Goal: Transaction & Acquisition: Purchase product/service

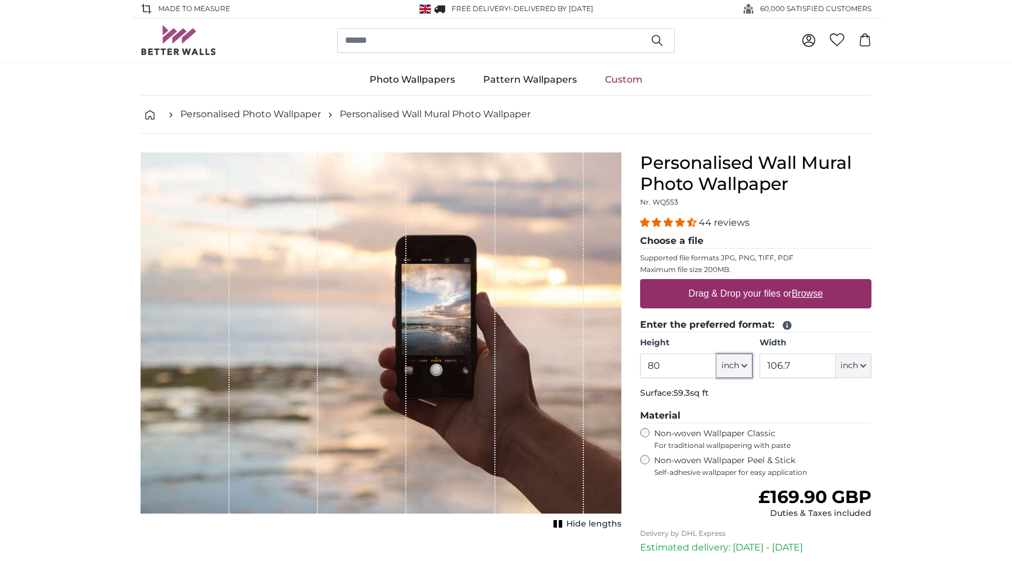
click at [739, 366] on span "inch" at bounding box center [731, 366] width 18 height 12
click at [724, 398] on link "Centimeter (cm)" at bounding box center [734, 397] width 103 height 21
type input "203.2"
type input "271.1"
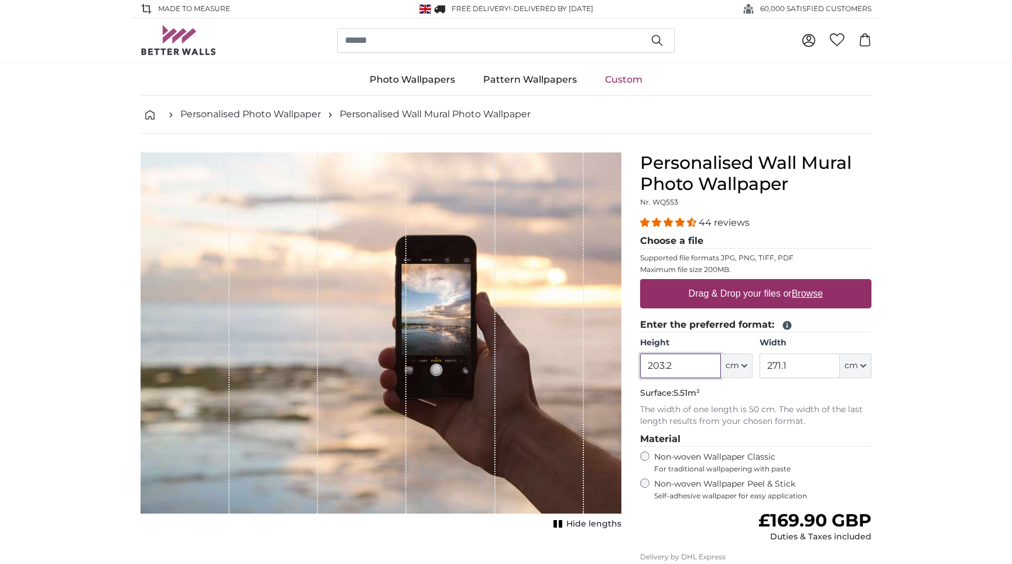
drag, startPoint x: 655, startPoint y: 367, endPoint x: 679, endPoint y: 367, distance: 24.0
click at [678, 367] on input "203.2" at bounding box center [680, 365] width 80 height 25
type input "240"
click at [791, 367] on input "271.1" at bounding box center [800, 365] width 80 height 25
drag, startPoint x: 796, startPoint y: 366, endPoint x: 765, endPoint y: 366, distance: 30.5
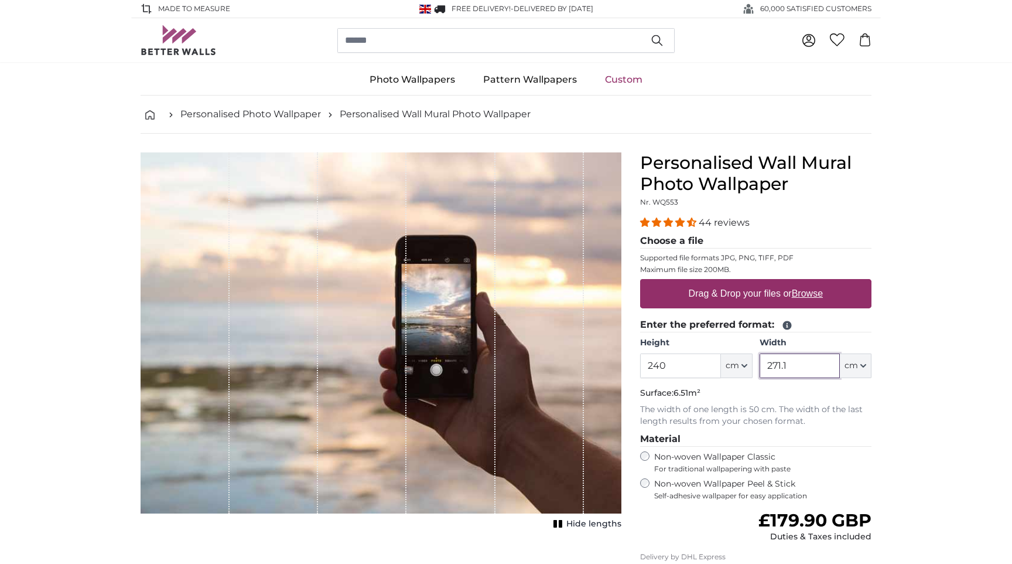
click at [765, 366] on input "271.1" at bounding box center [800, 365] width 80 height 25
type input "250"
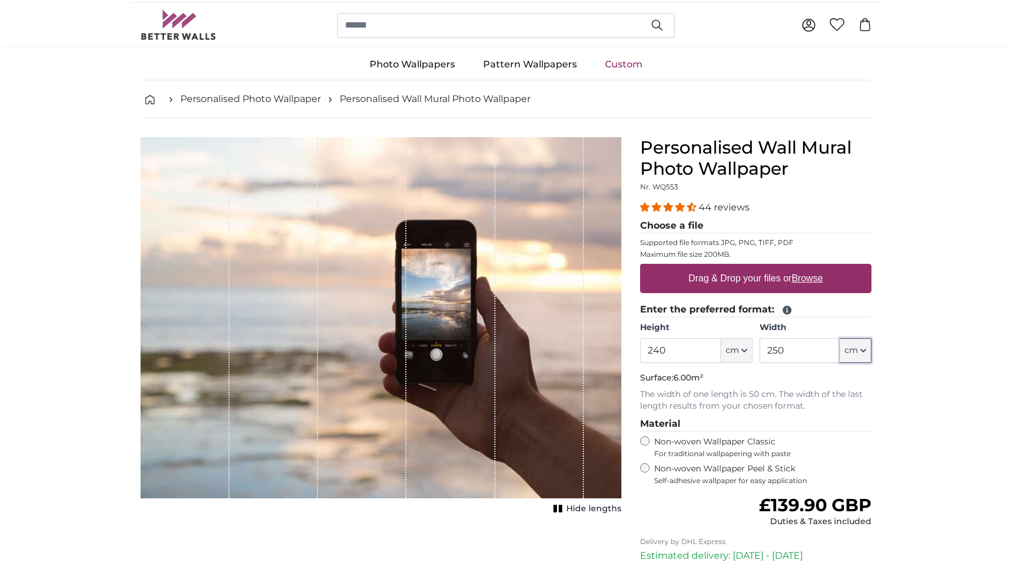
scroll to position [21, 0]
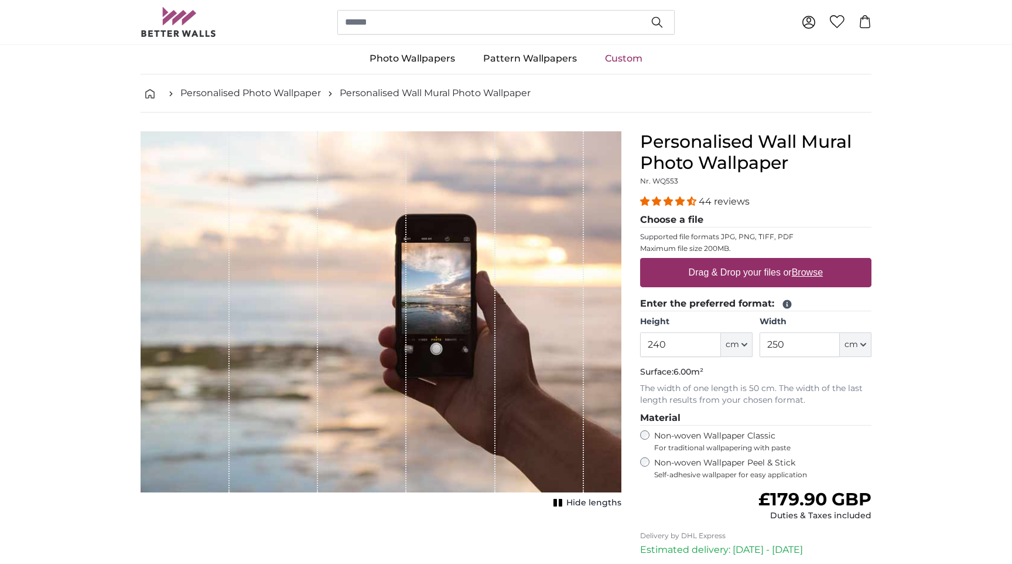
drag, startPoint x: 898, startPoint y: 405, endPoint x: 885, endPoint y: 393, distance: 18.2
click at [722, 275] on label "Drag & Drop your files or Browse" at bounding box center [756, 272] width 144 height 23
click at [722, 261] on input "Drag & Drop your files or Browse" at bounding box center [755, 260] width 231 height 4
type input "**********"
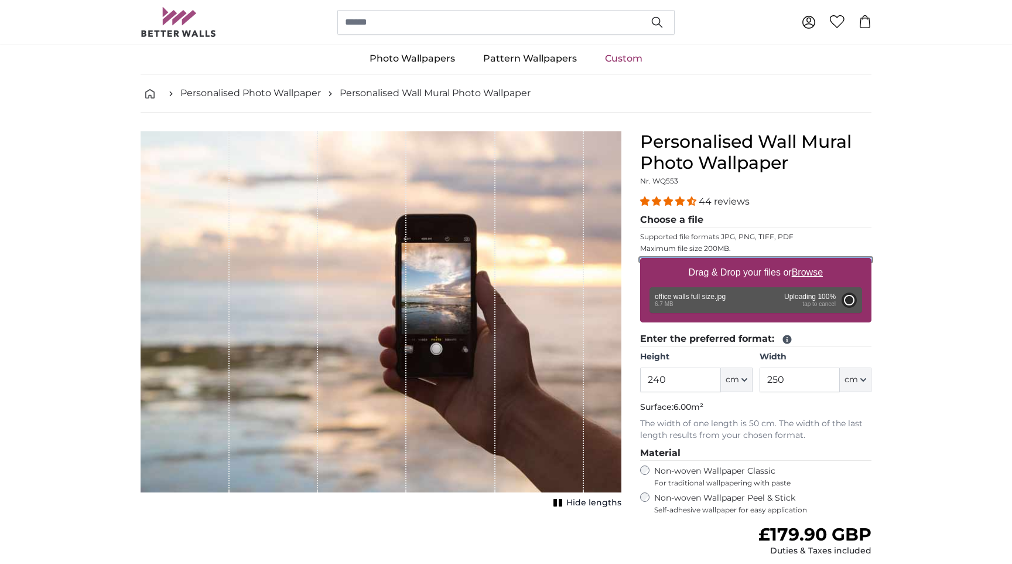
type input "200"
type input "196"
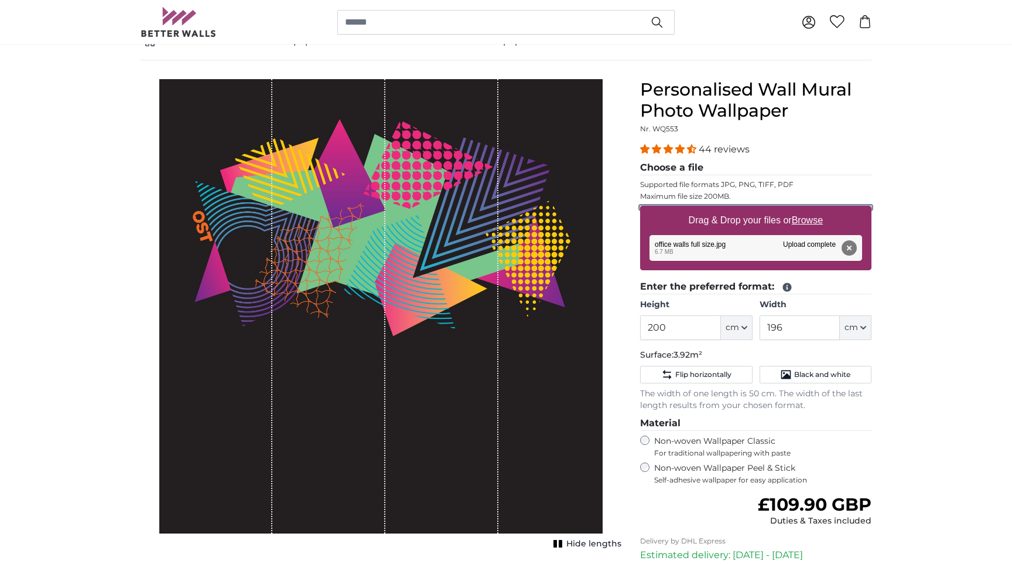
scroll to position [74, 0]
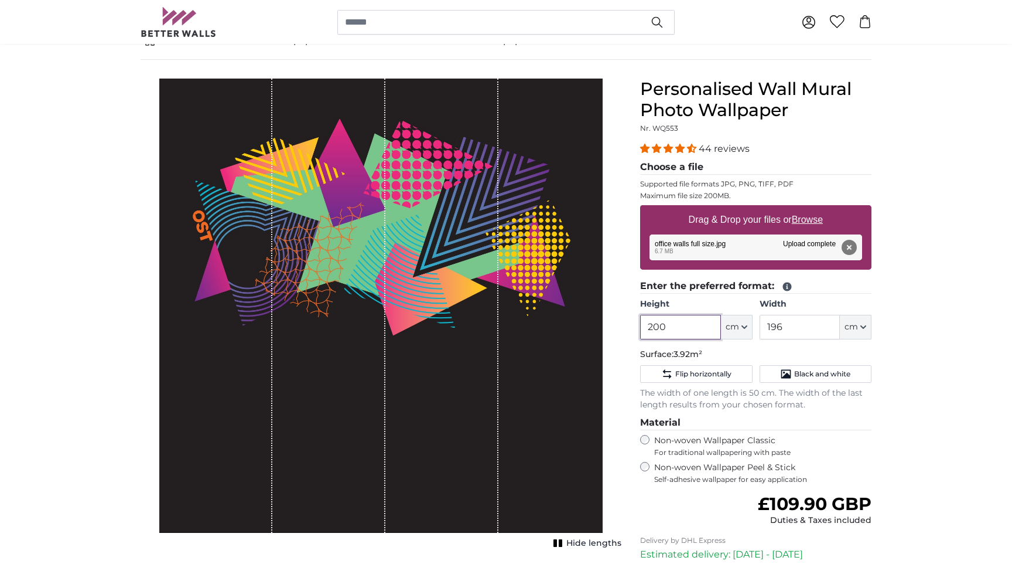
drag, startPoint x: 665, startPoint y: 327, endPoint x: 652, endPoint y: 329, distance: 13.0
click at [652, 329] on input "200" at bounding box center [680, 327] width 80 height 25
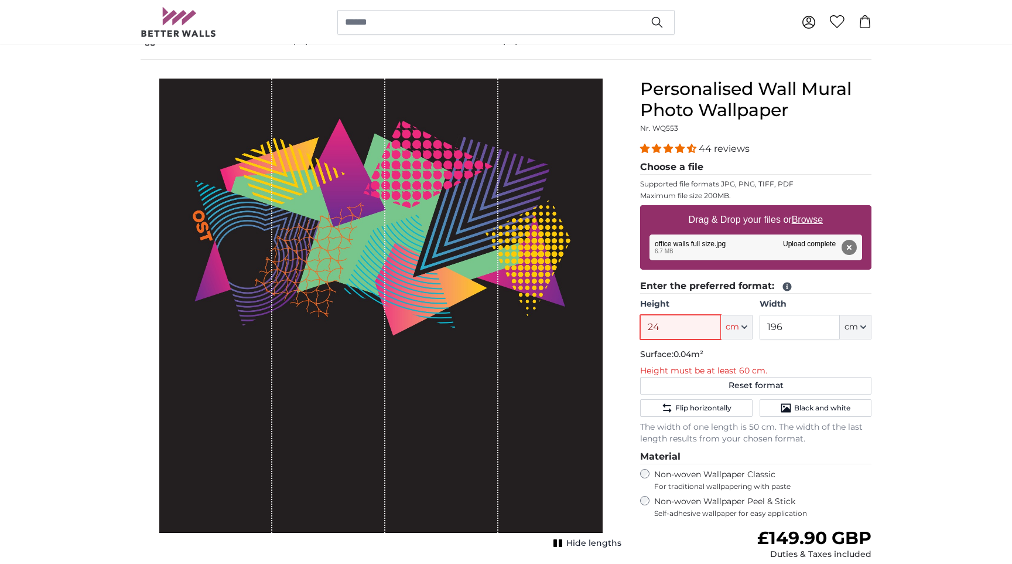
type input "240"
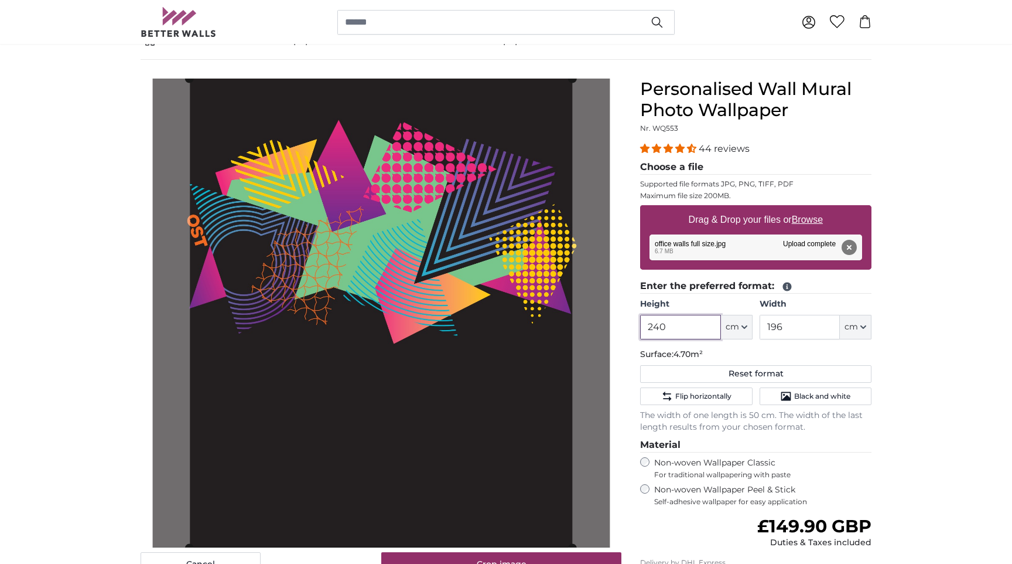
type input "240"
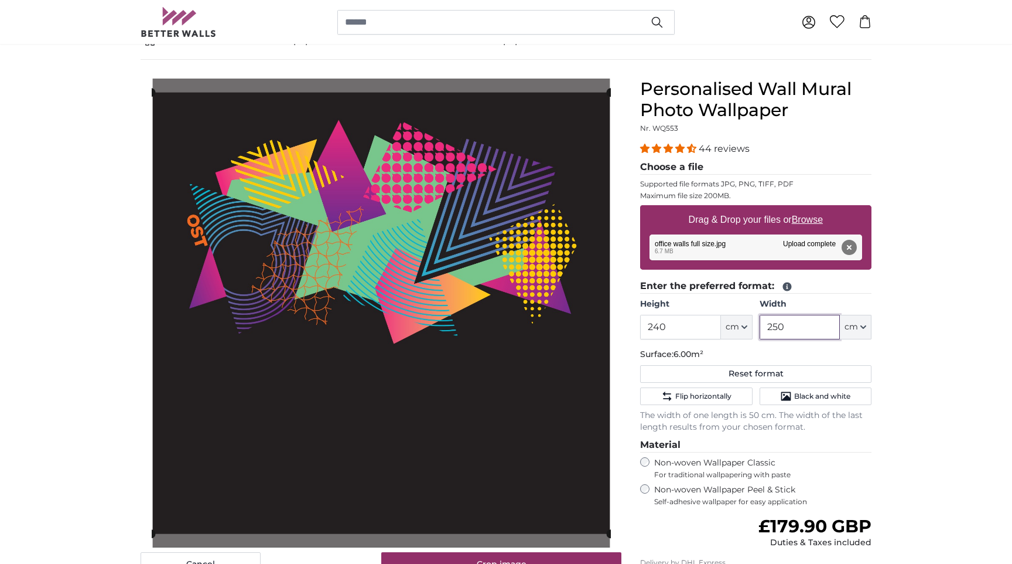
type input "250"
click at [797, 353] on p "Surface: 6.00m²" at bounding box center [755, 355] width 231 height 12
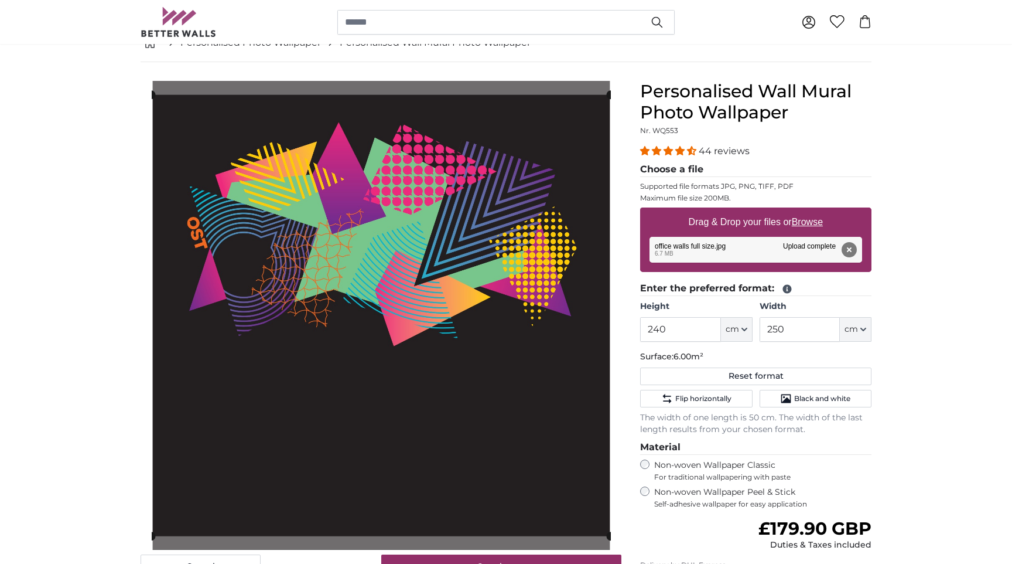
scroll to position [72, 0]
click at [446, 224] on cropper-handle at bounding box center [381, 314] width 459 height 441
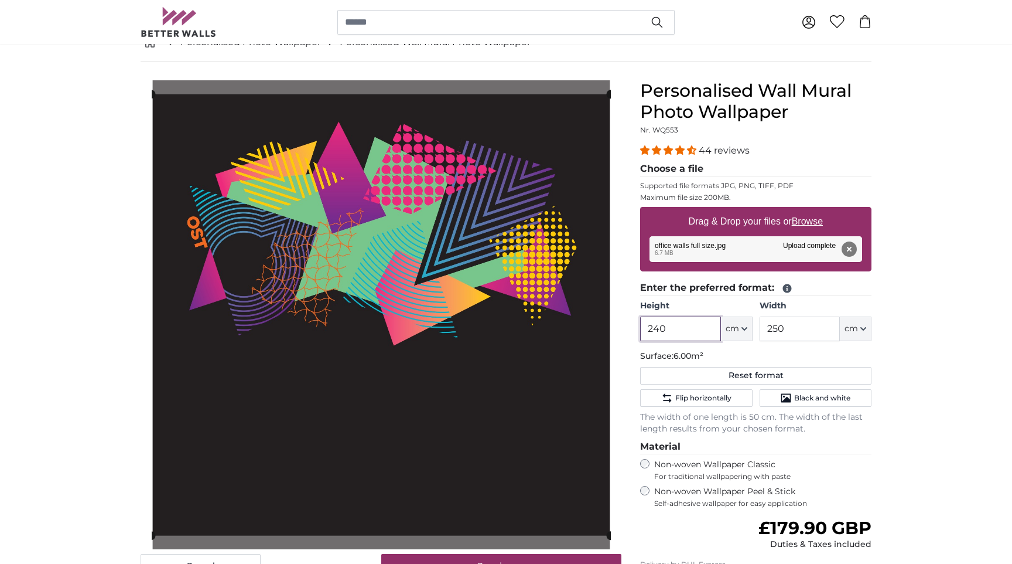
drag, startPoint x: 689, startPoint y: 330, endPoint x: 654, endPoint y: 332, distance: 35.2
click at [654, 332] on input "240" at bounding box center [680, 328] width 80 height 25
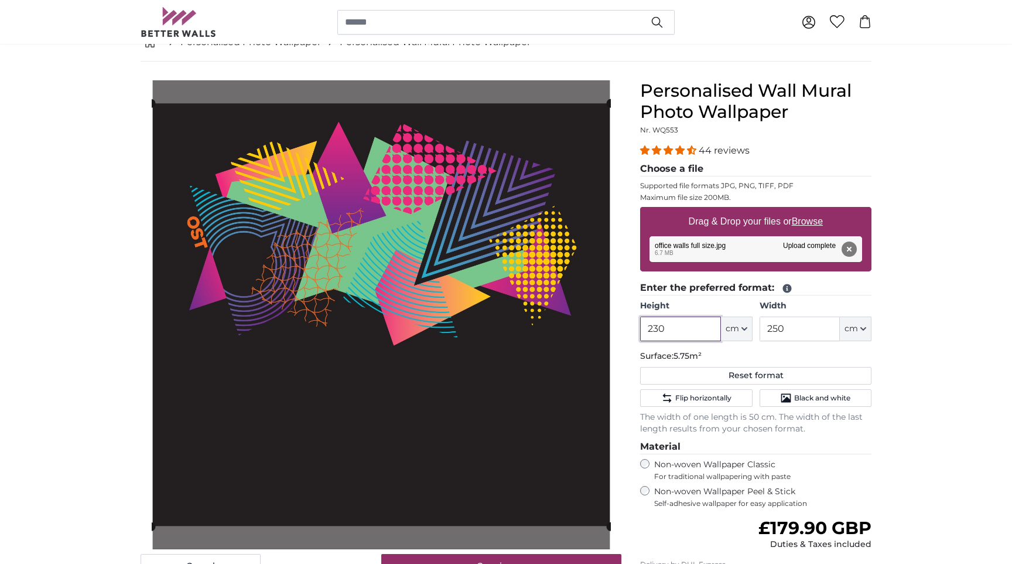
drag, startPoint x: 667, startPoint y: 329, endPoint x: 655, endPoint y: 329, distance: 11.7
click at [655, 329] on input "230" at bounding box center [680, 328] width 80 height 25
type input "240"
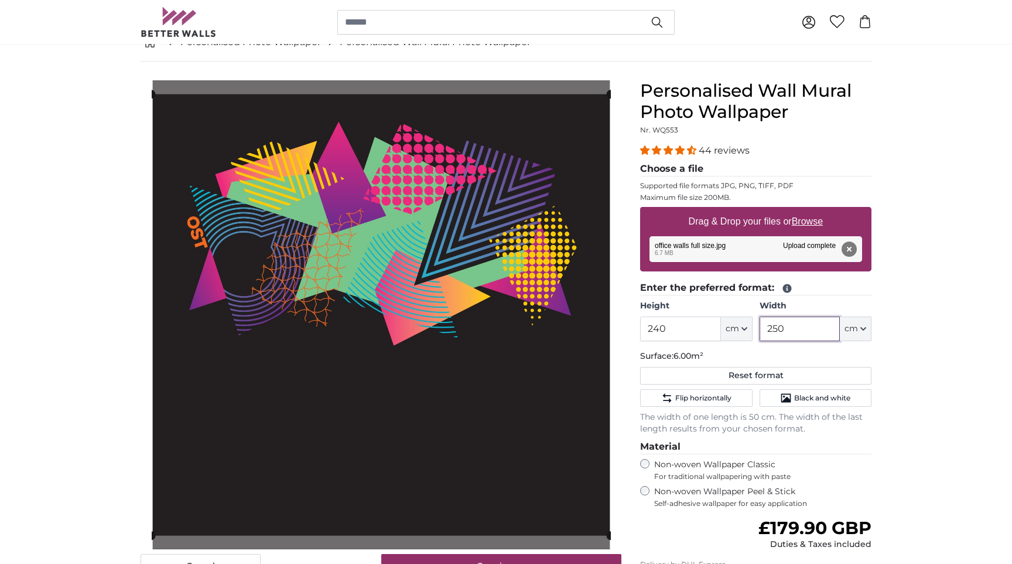
click at [777, 331] on input "250" at bounding box center [800, 328] width 80 height 25
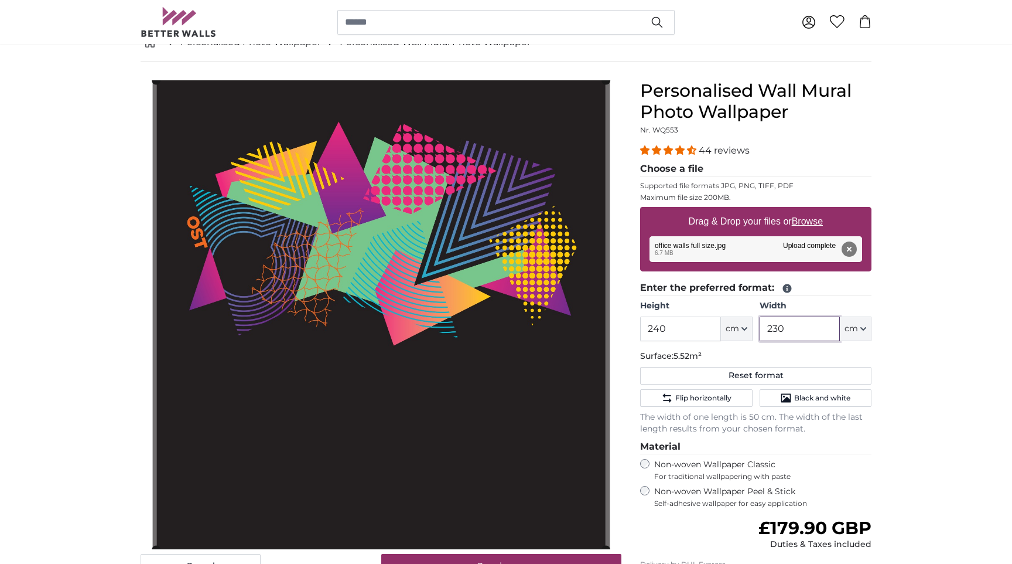
type input "230"
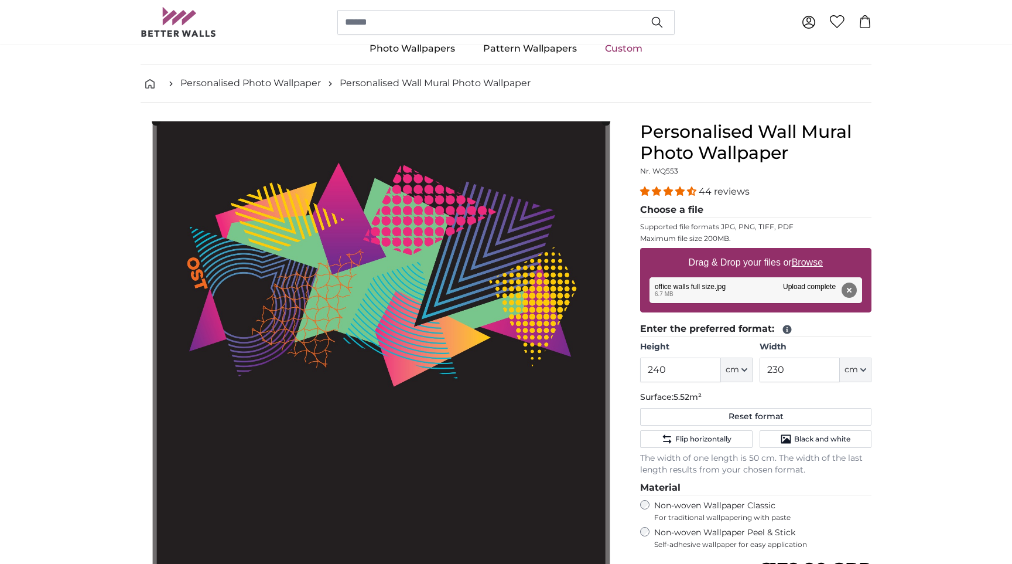
scroll to position [0, 0]
